Goal: Navigation & Orientation: Find specific page/section

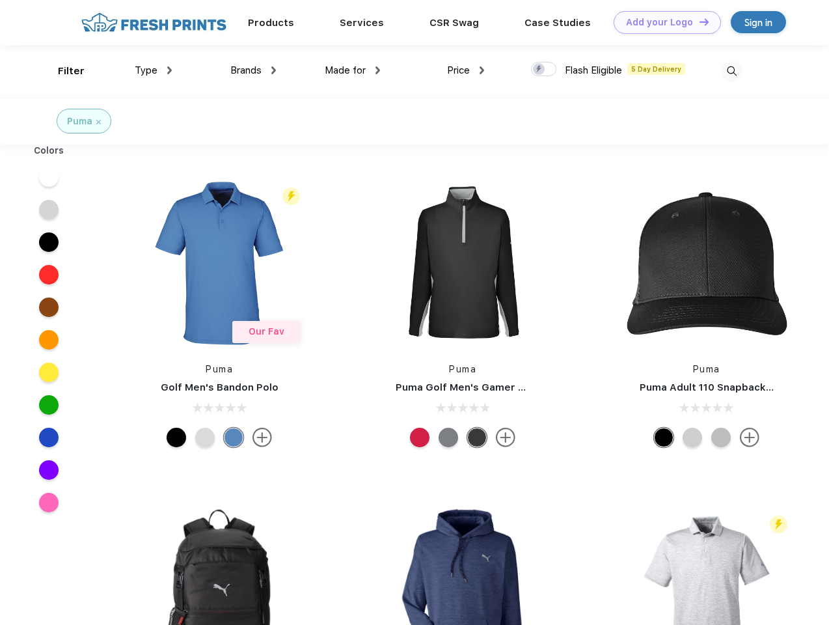
click at [662, 22] on link "Add your Logo Design Tool" at bounding box center [667, 22] width 107 height 23
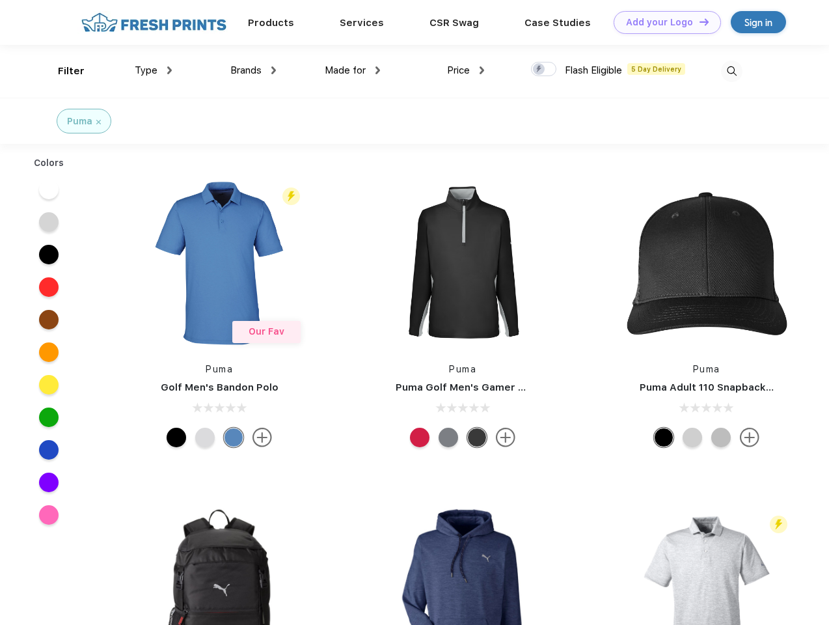
click at [0, 0] on div "Design Tool" at bounding box center [0, 0] width 0 height 0
click at [698, 21] on link "Add your Logo Design Tool" at bounding box center [667, 22] width 107 height 23
click at [62, 71] on div "Filter" at bounding box center [71, 71] width 27 height 15
click at [154, 70] on span "Type" at bounding box center [146, 70] width 23 height 12
click at [253, 70] on span "Brands" at bounding box center [245, 70] width 31 height 12
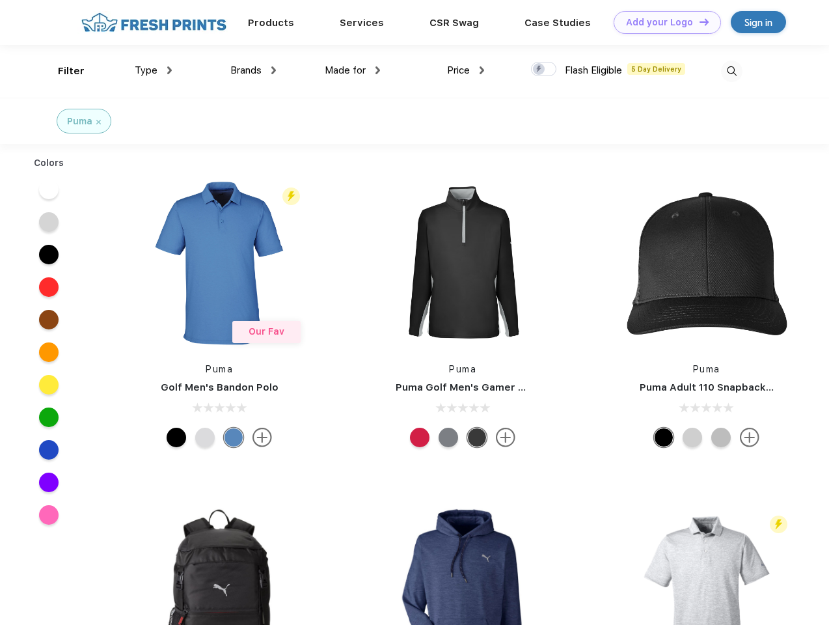
click at [353, 70] on span "Made for" at bounding box center [345, 70] width 41 height 12
click at [466, 70] on span "Price" at bounding box center [458, 70] width 23 height 12
click at [544, 70] on div at bounding box center [543, 69] width 25 height 14
click at [539, 70] on input "checkbox" at bounding box center [535, 65] width 8 height 8
click at [731, 71] on img at bounding box center [731, 71] width 21 height 21
